Goal: Answer question/provide support: Share knowledge or assist other users

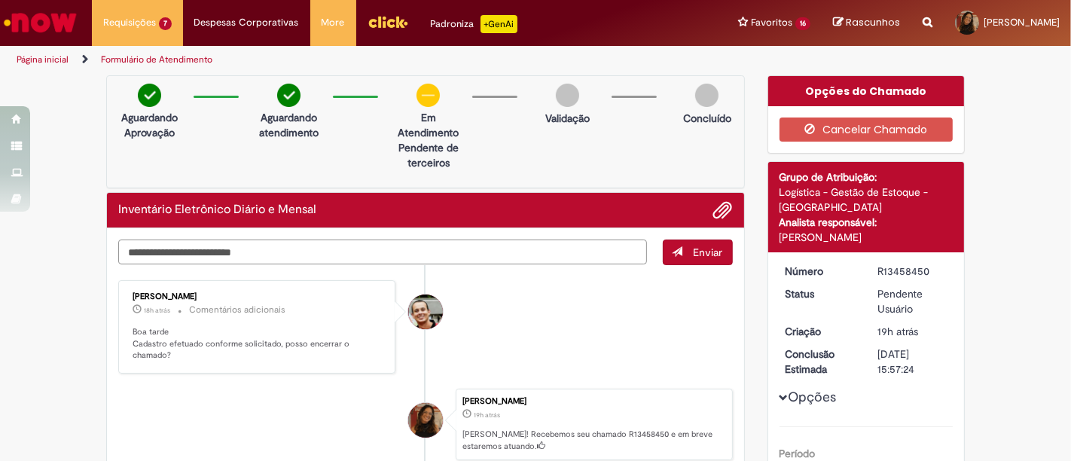
click at [440, 261] on textarea "Digite sua mensagem aqui..." at bounding box center [382, 252] width 529 height 25
type textarea "*"
type textarea "**********"
click at [680, 246] on button "Enviar" at bounding box center [698, 253] width 70 height 26
